Goal: Transaction & Acquisition: Purchase product/service

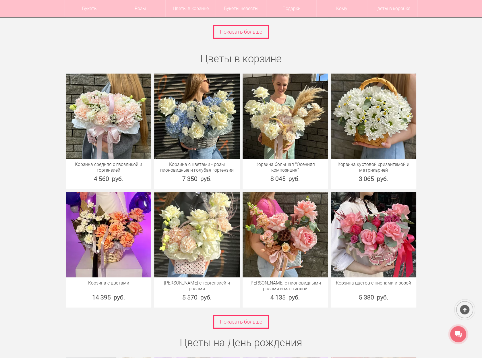
scroll to position [1807, 0]
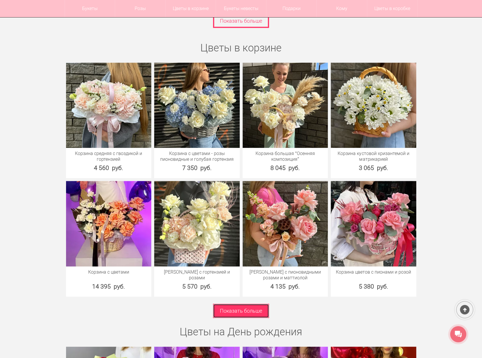
click at [232, 304] on link "Показать больше" at bounding box center [241, 310] width 56 height 14
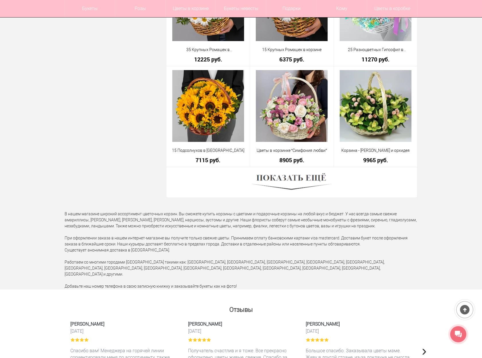
scroll to position [1549, 0]
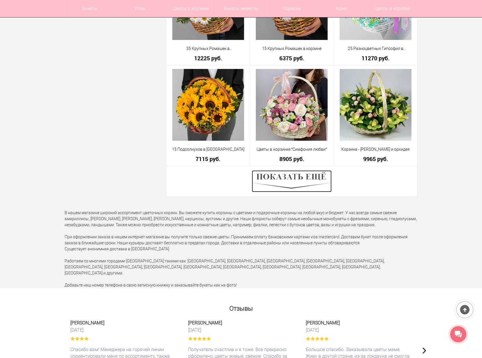
click at [289, 175] on img at bounding box center [292, 181] width 80 height 22
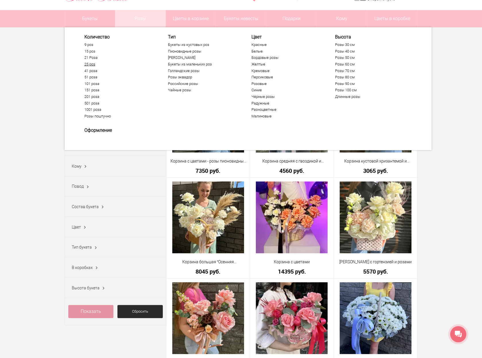
scroll to position [0, 0]
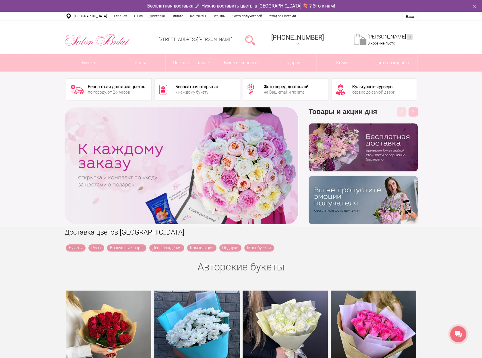
click at [456, 123] on div "‹ › Previous Товары и акции дня бесплатно Next" at bounding box center [241, 165] width 482 height 122
click at [454, 261] on div "Авторские букеты" at bounding box center [241, 266] width 482 height 11
click at [458, 209] on div "‹ › Previous Товары и акции дня бесплатно Next" at bounding box center [241, 165] width 482 height 122
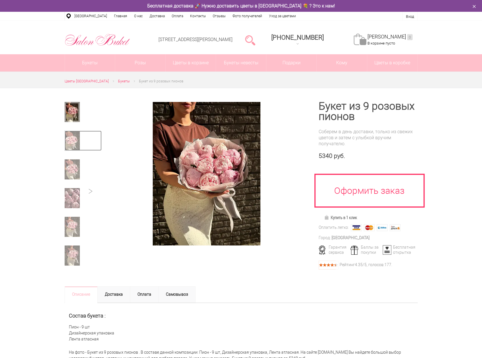
click at [70, 140] on img at bounding box center [72, 140] width 15 height 20
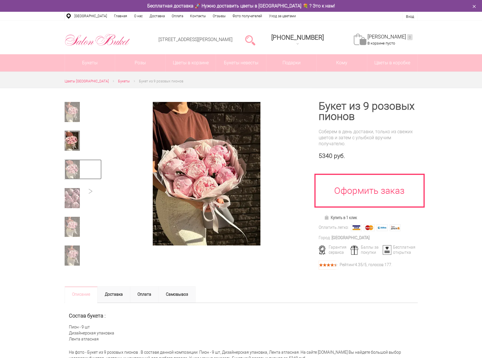
click at [72, 161] on img at bounding box center [72, 169] width 15 height 20
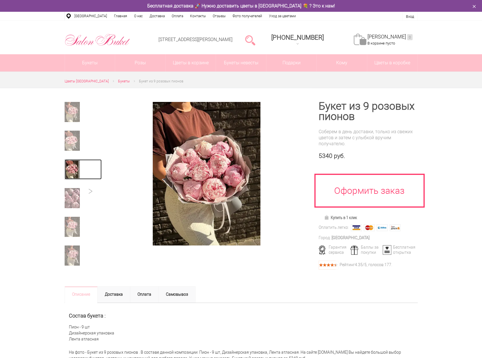
click at [73, 175] on img at bounding box center [72, 169] width 15 height 20
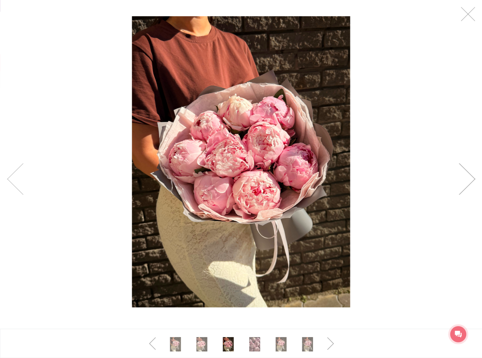
click at [469, 183] on link at bounding box center [466, 179] width 16 height 32
